Goal: Information Seeking & Learning: Learn about a topic

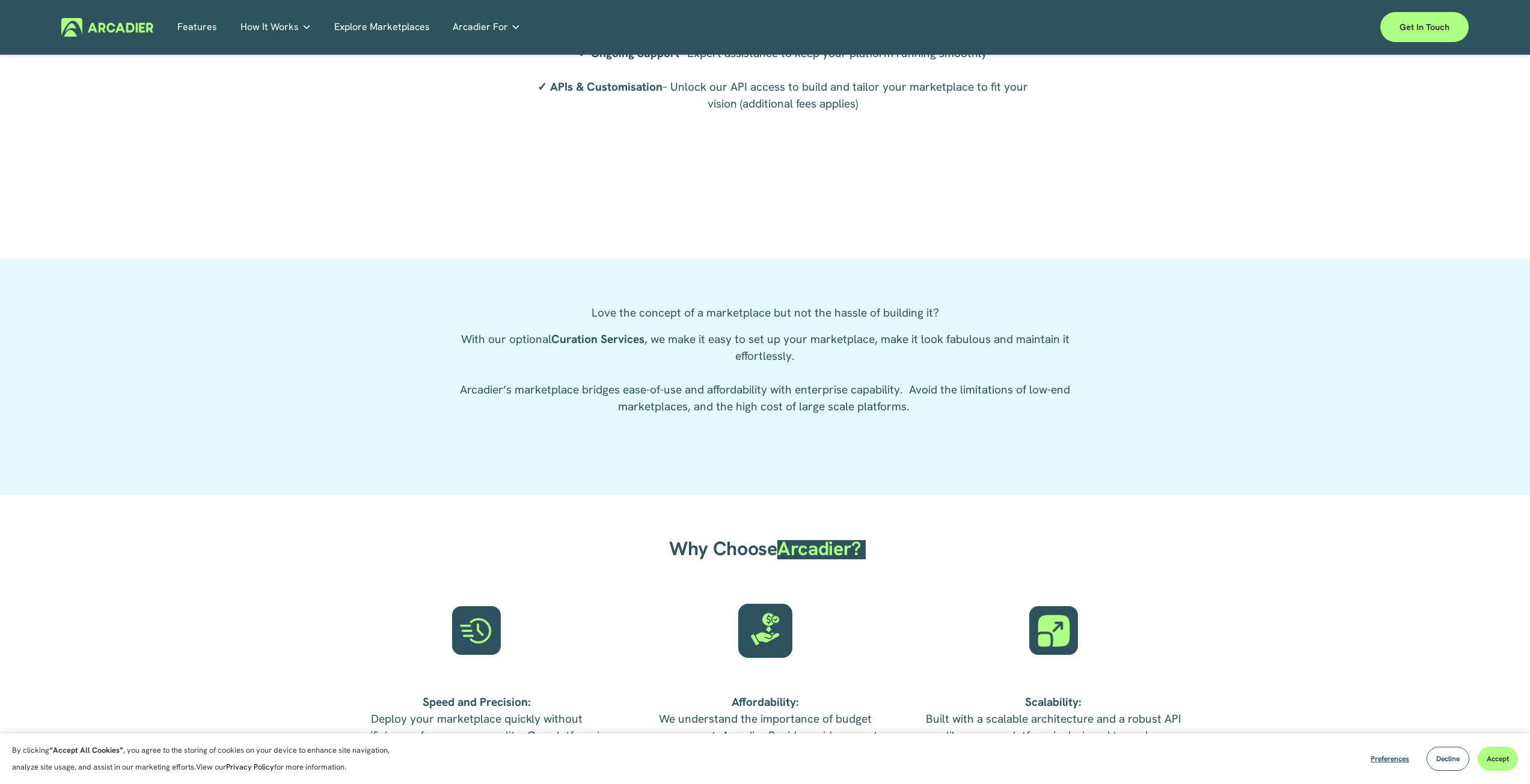
scroll to position [2715, 0]
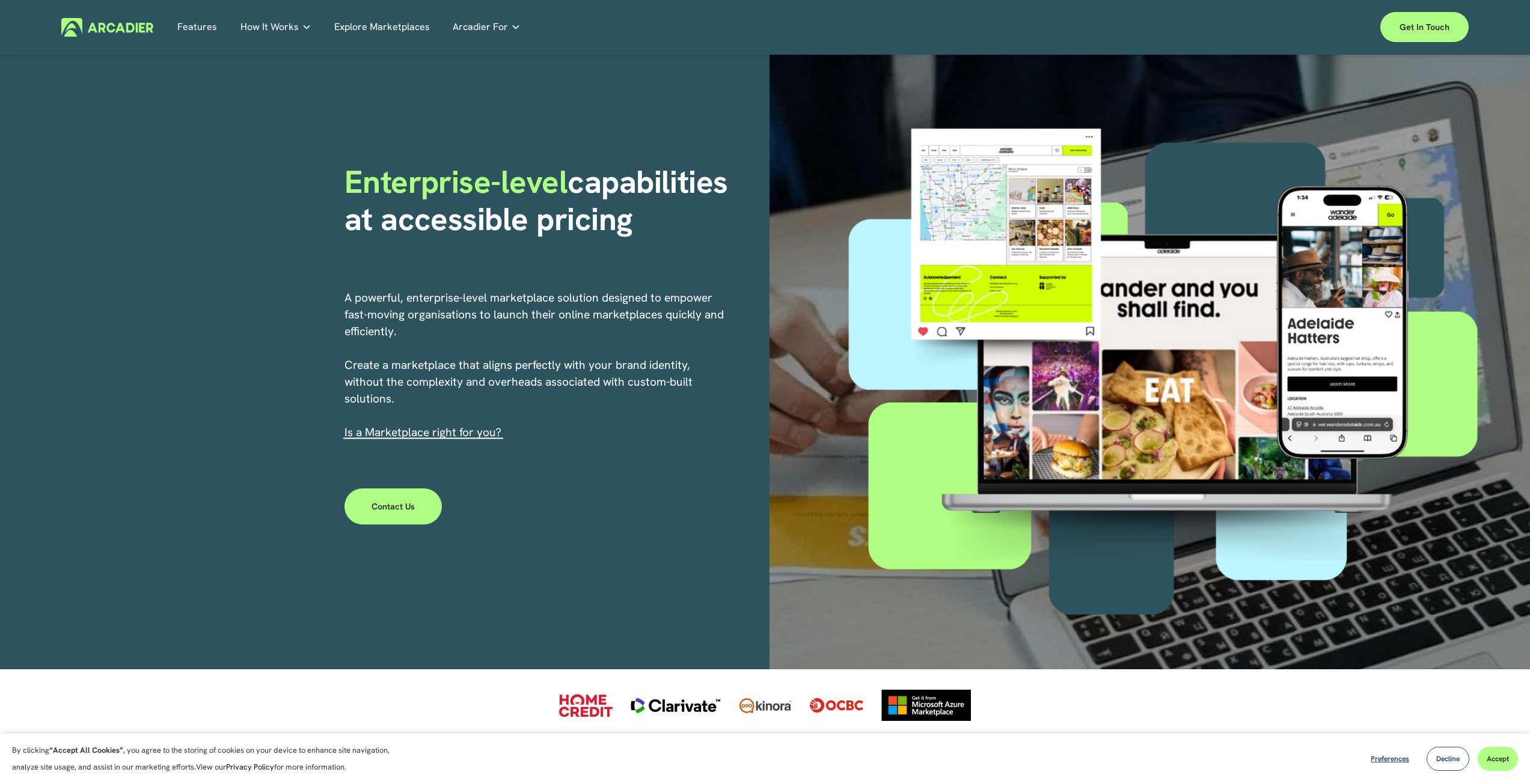
click at [203, 22] on link "Features" at bounding box center [197, 27] width 40 height 19
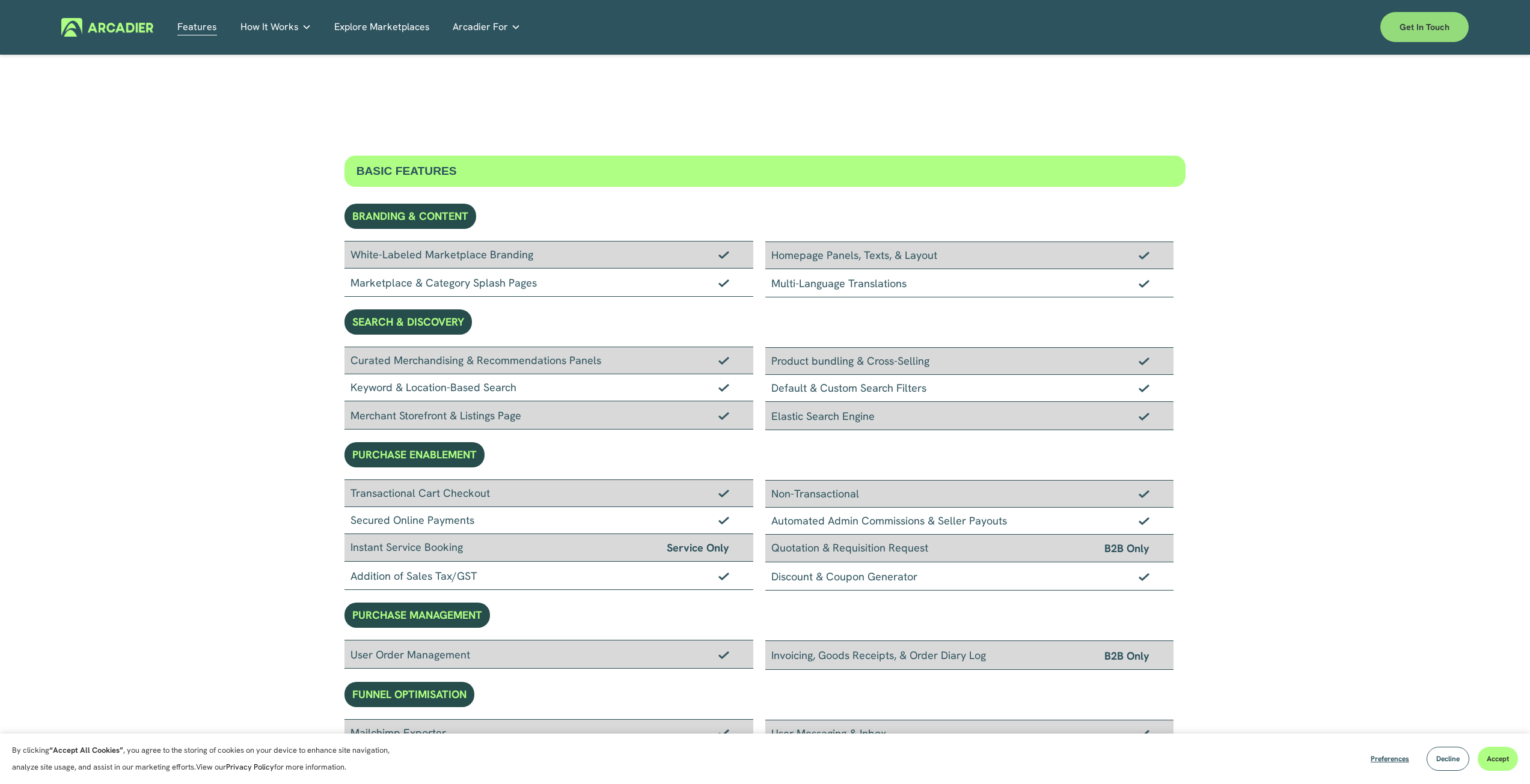
click at [1460, 30] on link "Get in touch" at bounding box center [1424, 27] width 88 height 30
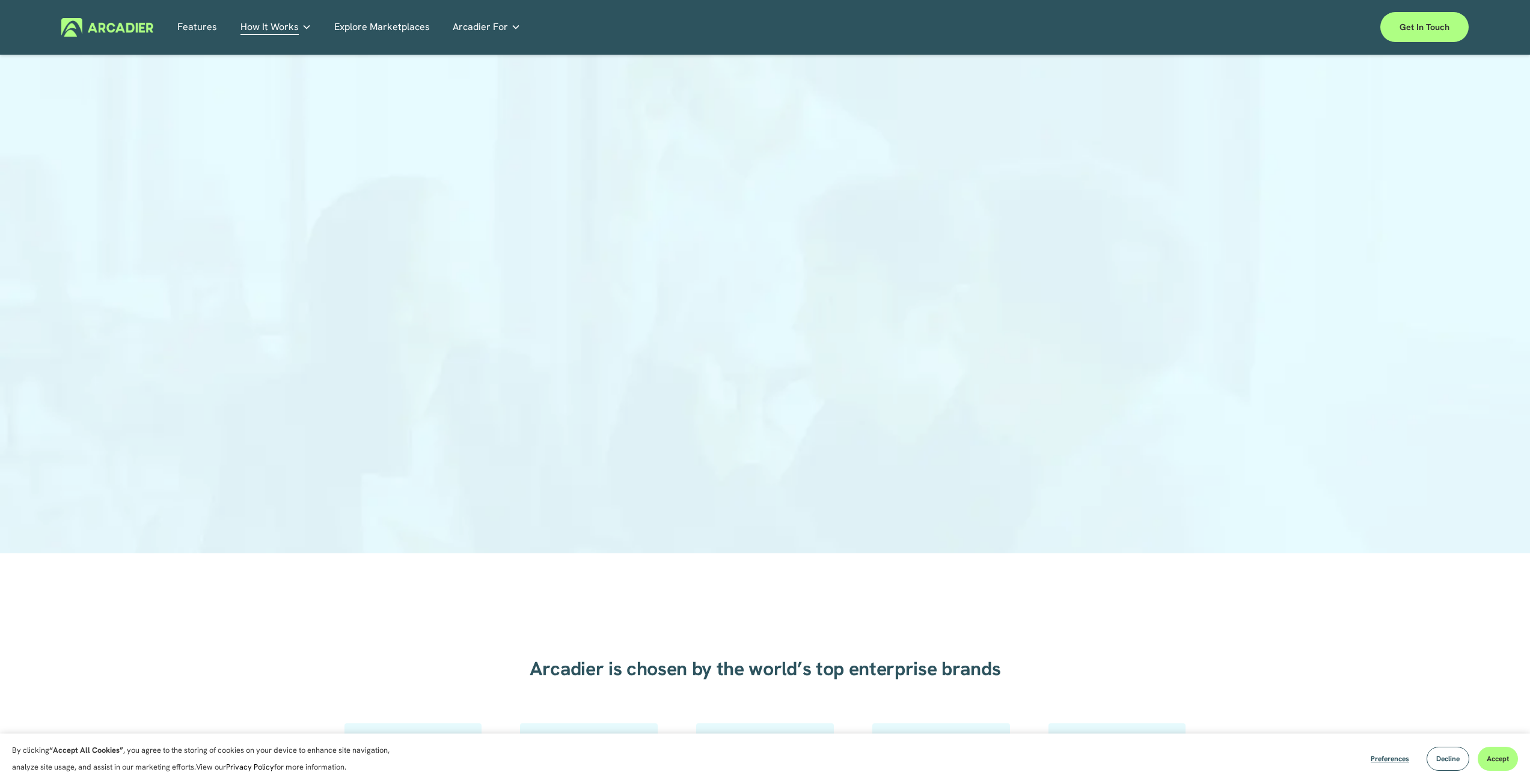
click at [199, 22] on link "Features" at bounding box center [197, 27] width 40 height 19
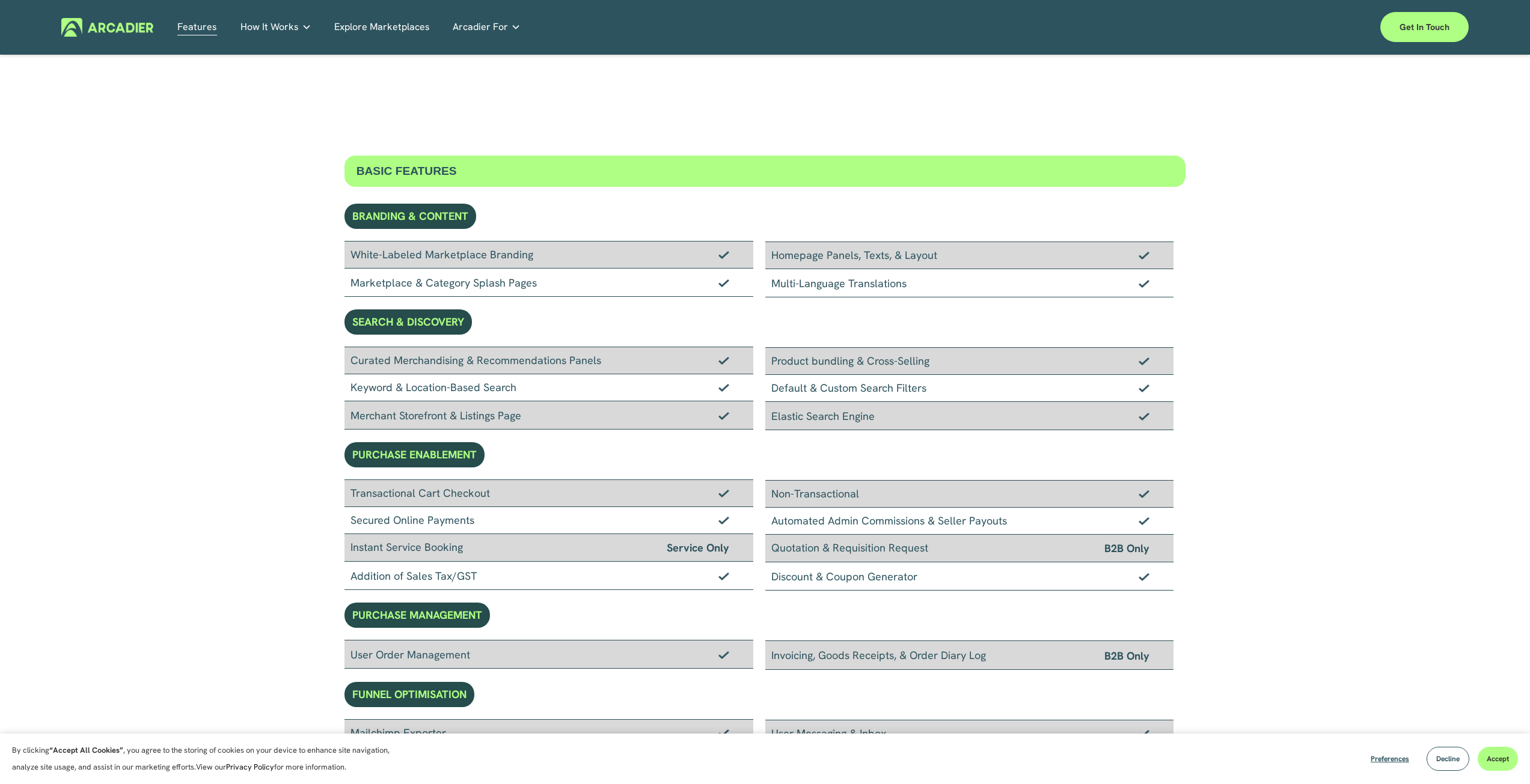
click at [254, 32] on span "How It Works" at bounding box center [270, 27] width 58 height 17
click at [350, 26] on link "Explore Marketplaces" at bounding box center [382, 27] width 96 height 19
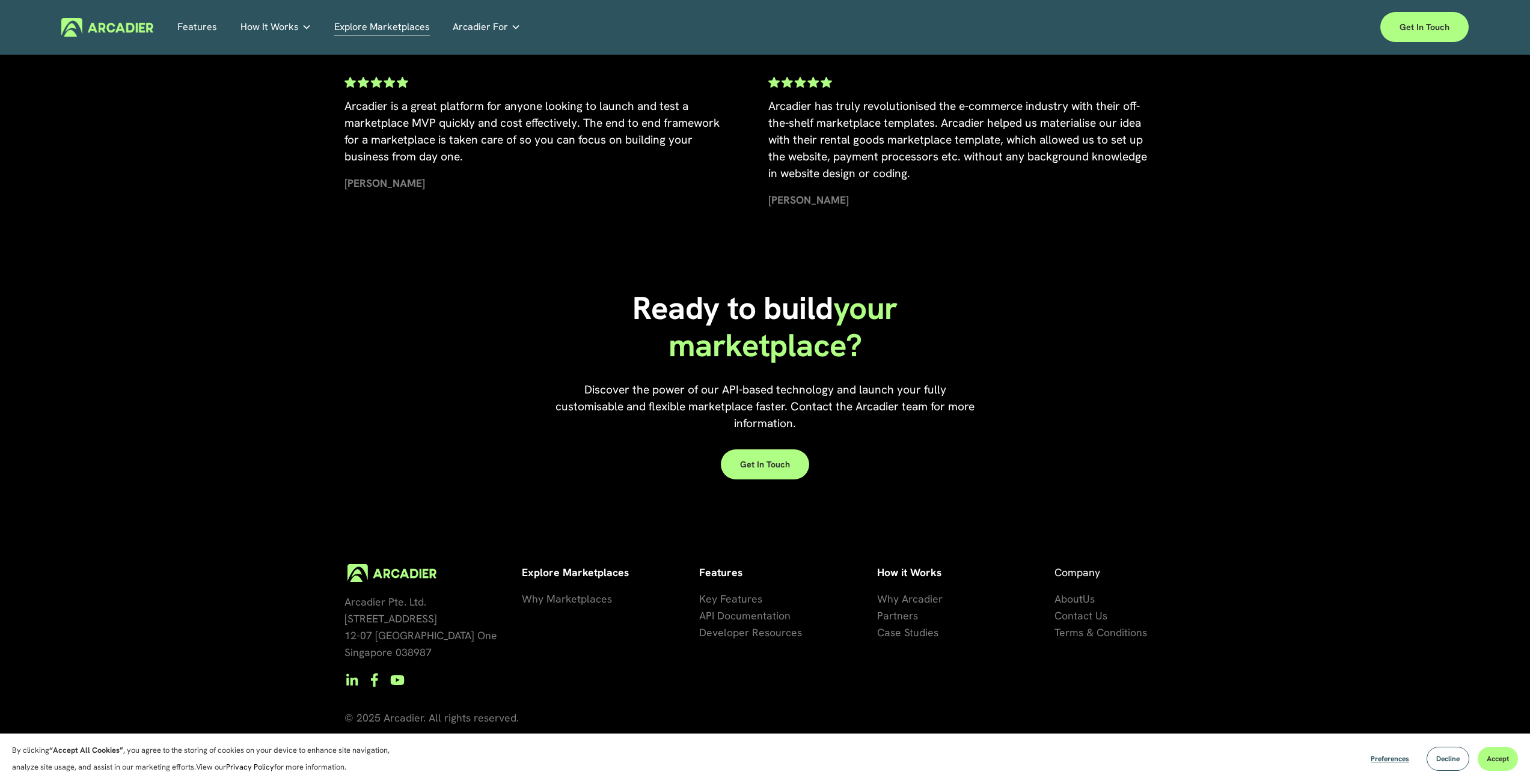
scroll to position [2706, 0]
